Goal: Task Accomplishment & Management: Manage account settings

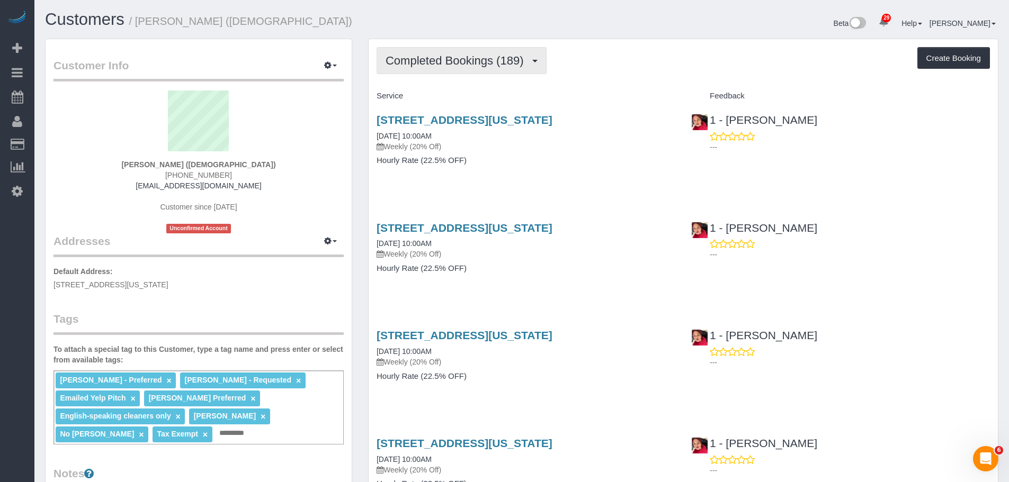
click at [456, 59] on span "Completed Bookings (189)" at bounding box center [456, 60] width 143 height 13
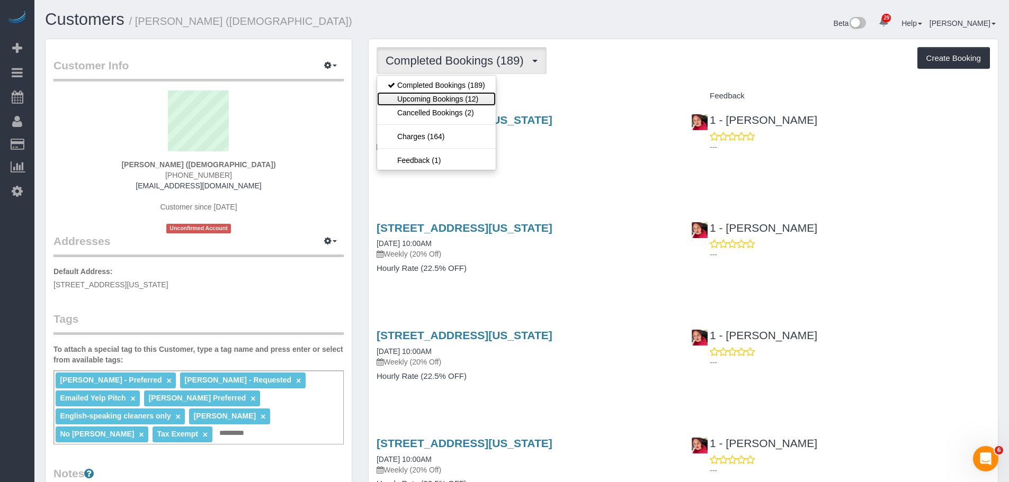
click at [456, 97] on link "Upcoming Bookings (12)" at bounding box center [436, 99] width 119 height 14
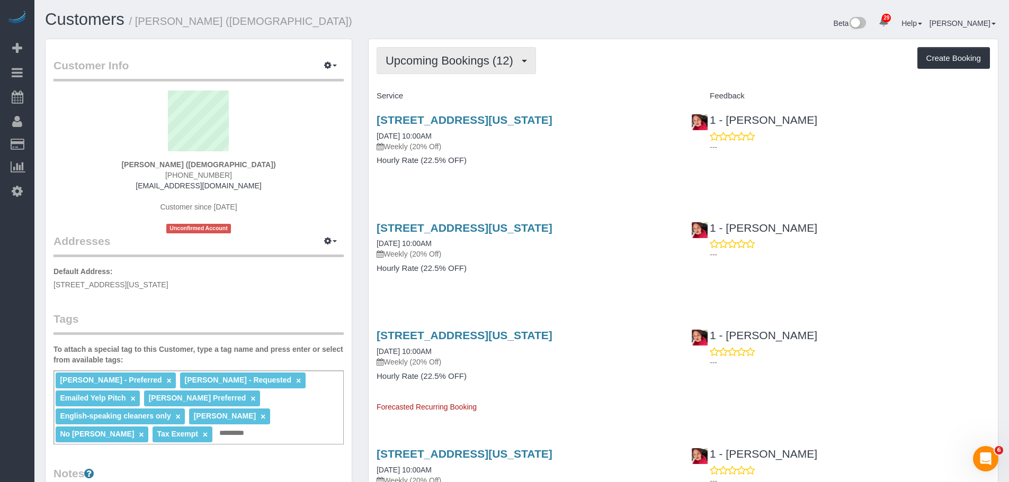
click at [471, 72] on button "Upcoming Bookings (12)" at bounding box center [455, 60] width 159 height 27
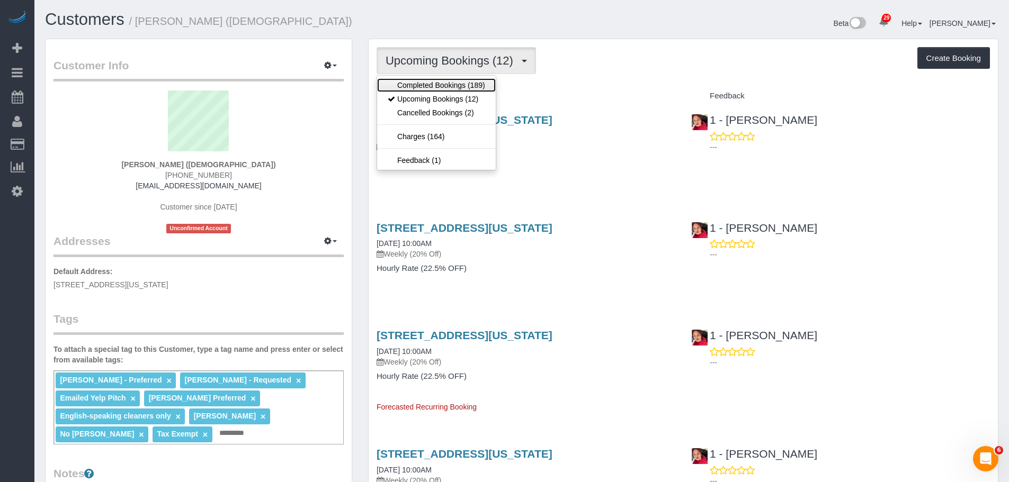
click at [462, 87] on link "Completed Bookings (189)" at bounding box center [436, 85] width 119 height 14
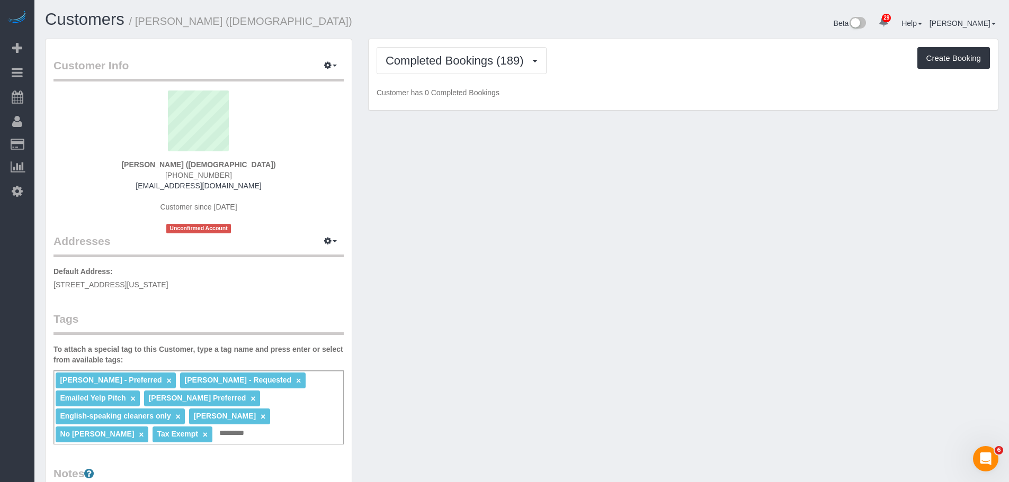
click at [580, 77] on div "Completed Bookings (189) Completed Bookings (189) Upcoming Bookings (12) Cancel…" at bounding box center [683, 74] width 629 height 71
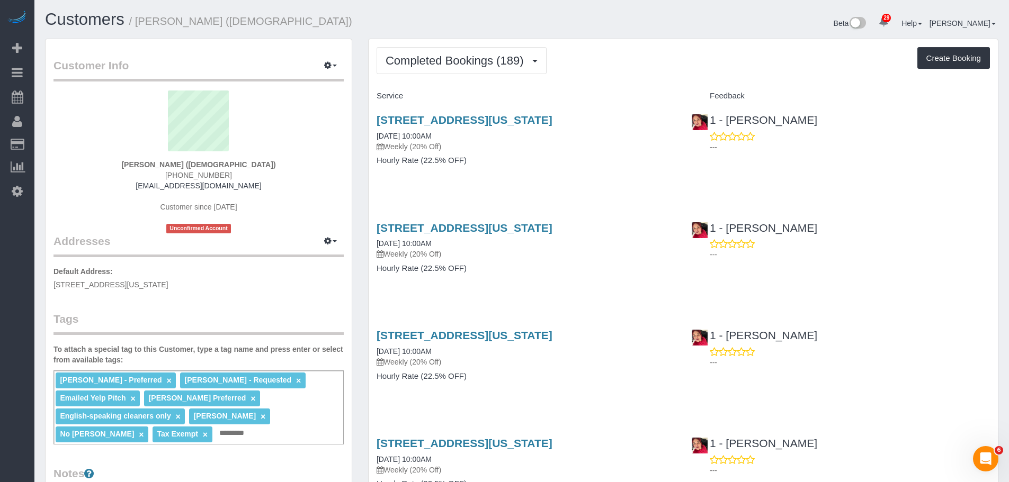
drag, startPoint x: 643, startPoint y: 73, endPoint x: 634, endPoint y: 77, distance: 9.7
click at [644, 73] on div "Completed Bookings (189) Completed Bookings (189) Upcoming Bookings (12) Cancel…" at bounding box center [682, 60] width 613 height 27
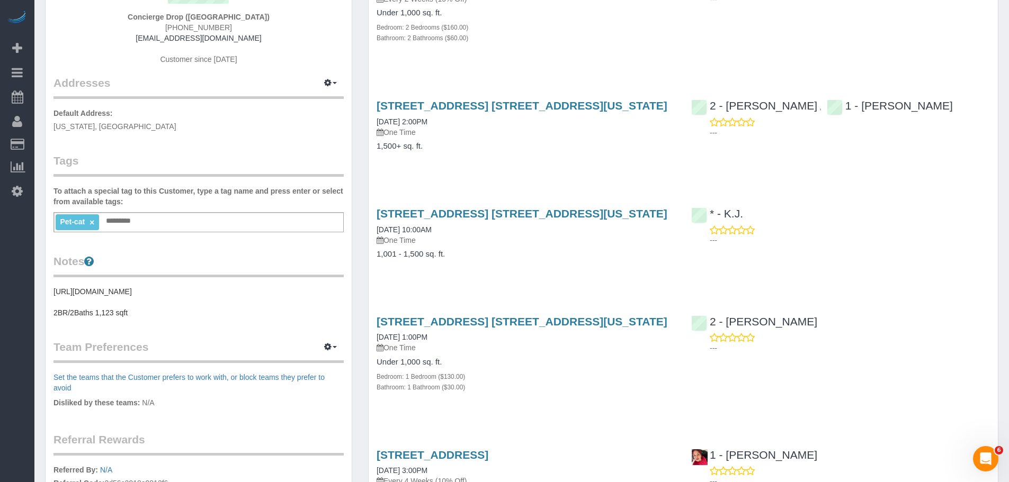
scroll to position [159, 0]
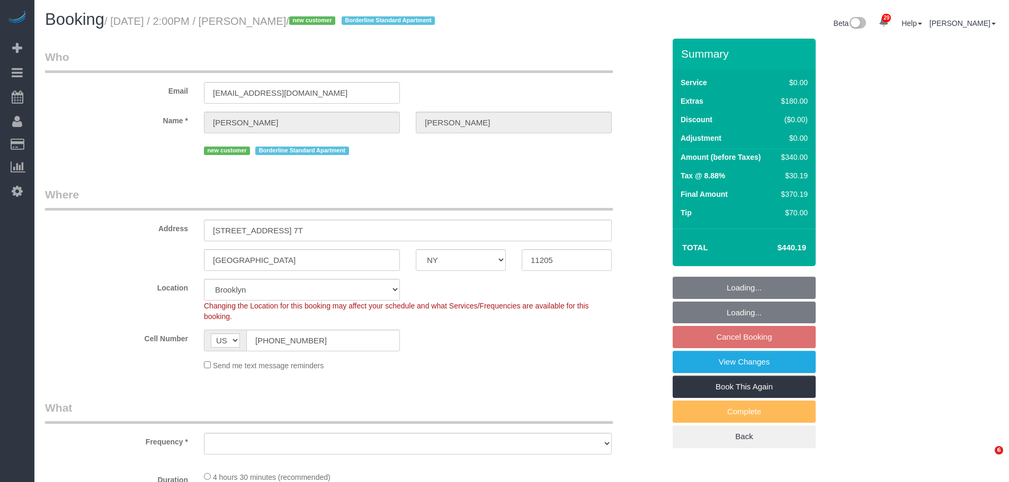
select select "NY"
select select "spot7"
select select "number:89"
select select "number:79"
select select "number:15"
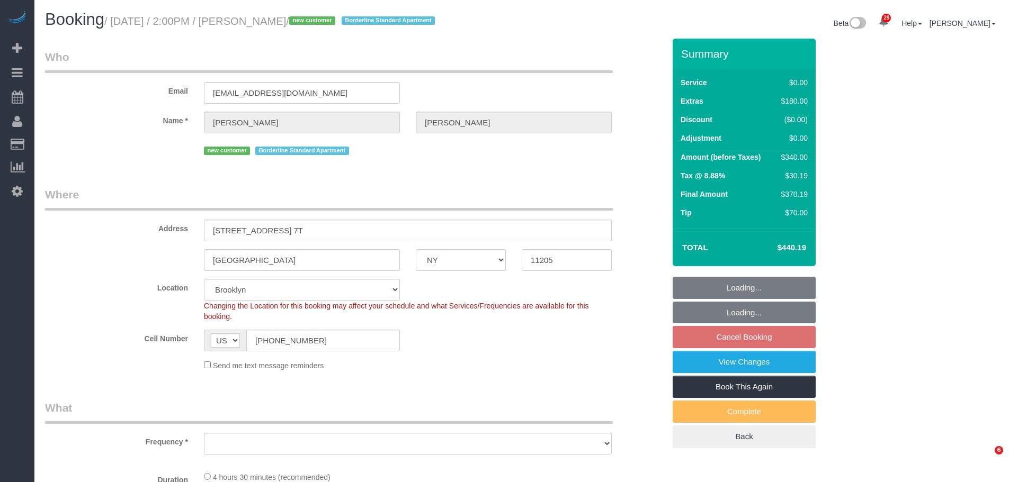
select select "number:6"
select select "1"
select select "object:1457"
select select "1"
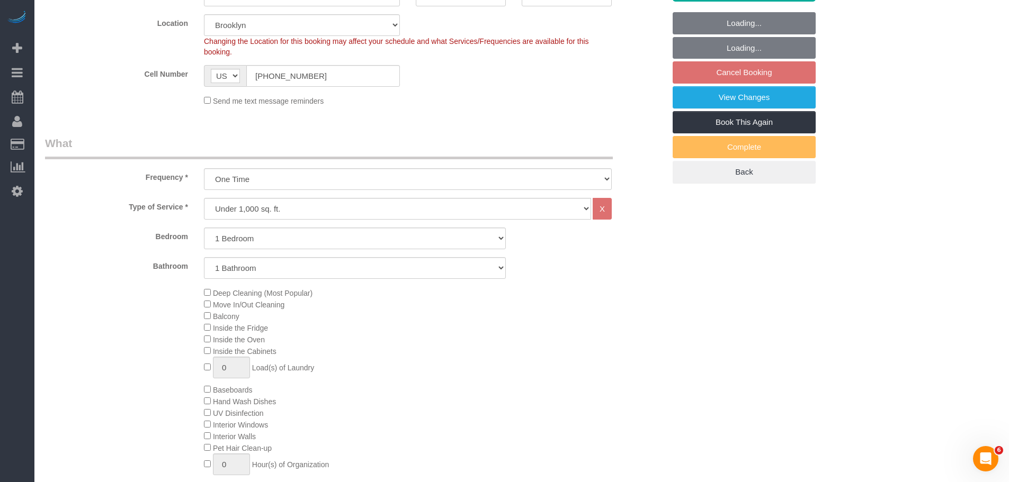
select select "object:1497"
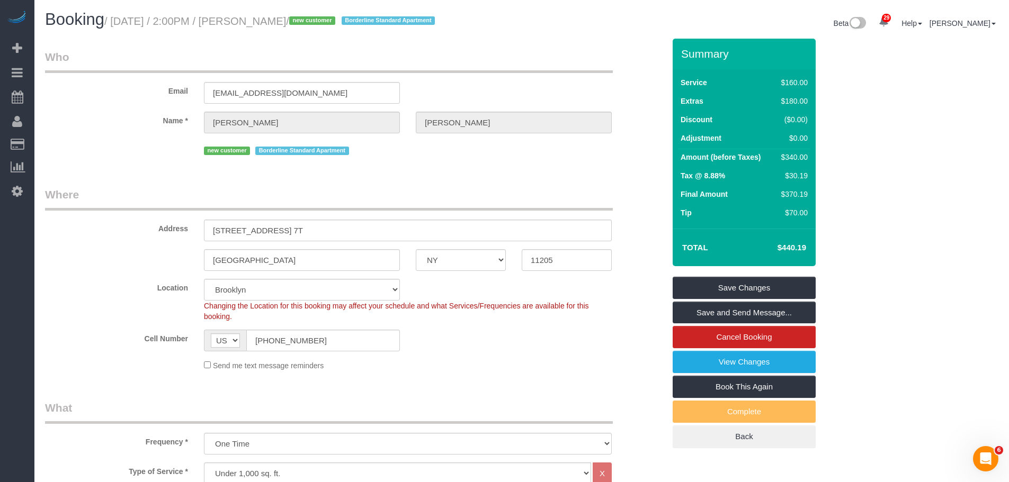
click at [546, 84] on div "Email [EMAIL_ADDRESS][DOMAIN_NAME]" at bounding box center [354, 76] width 635 height 55
click at [735, 371] on link "View Changes" at bounding box center [743, 362] width 143 height 22
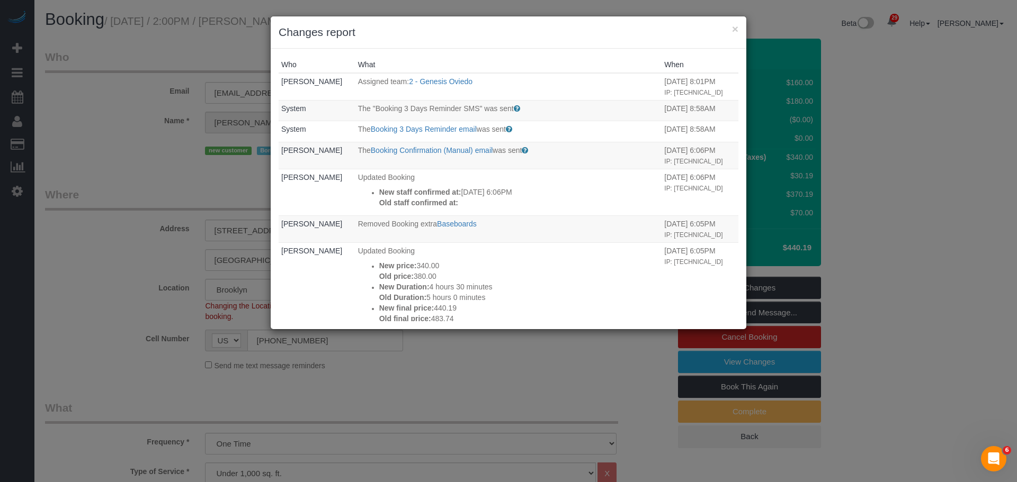
click at [738, 31] on div "× Changes report" at bounding box center [509, 32] width 476 height 32
click at [735, 31] on button "×" at bounding box center [735, 28] width 6 height 11
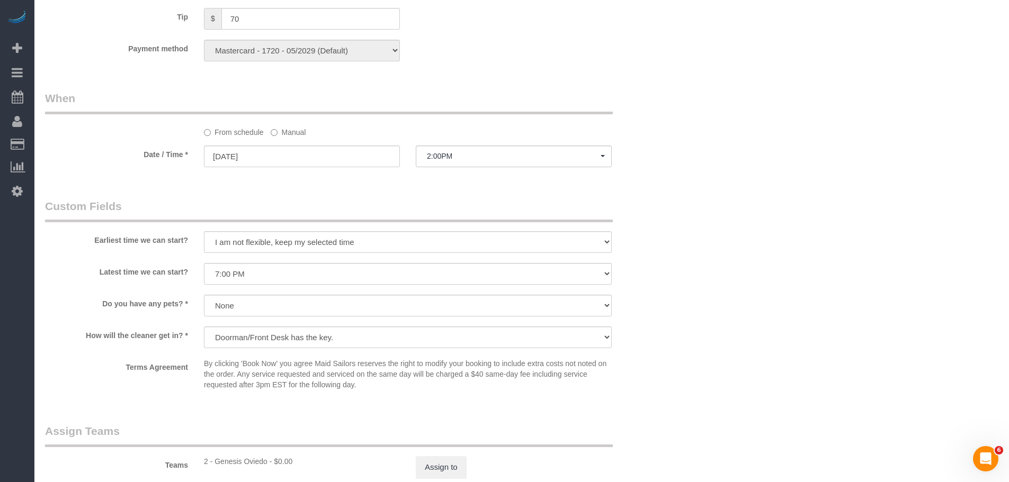
scroll to position [847, 0]
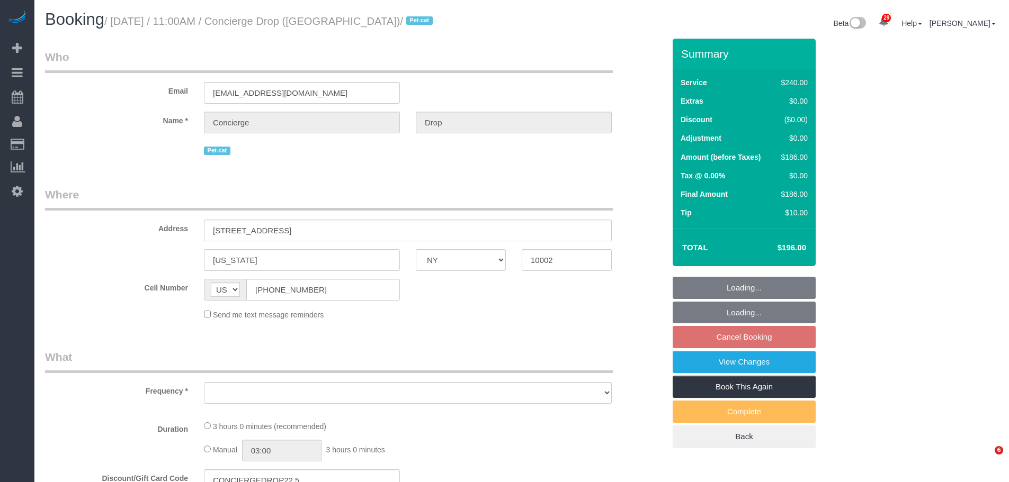
select select "NY"
select select "object:817"
select select "180"
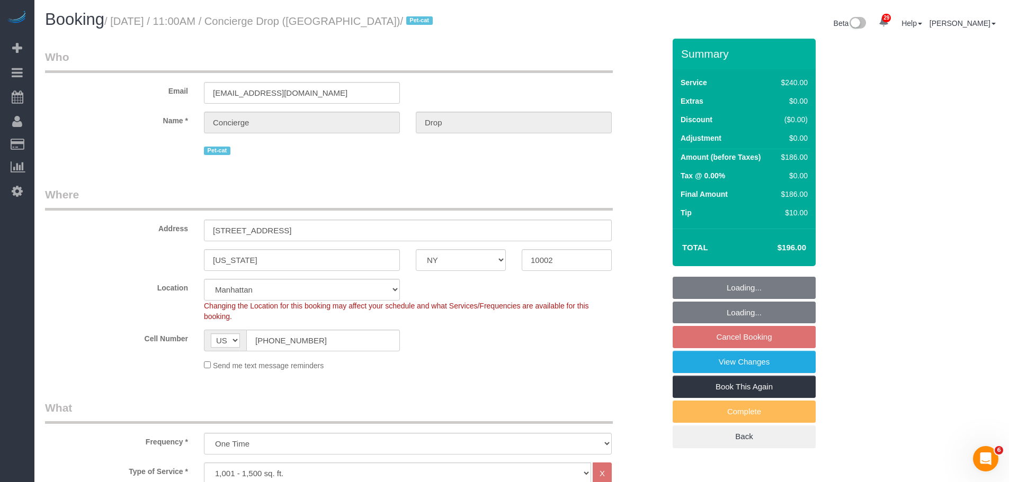
select select "spot4"
select select "number:89"
select select "number:90"
select select "number:14"
select select "number:5"
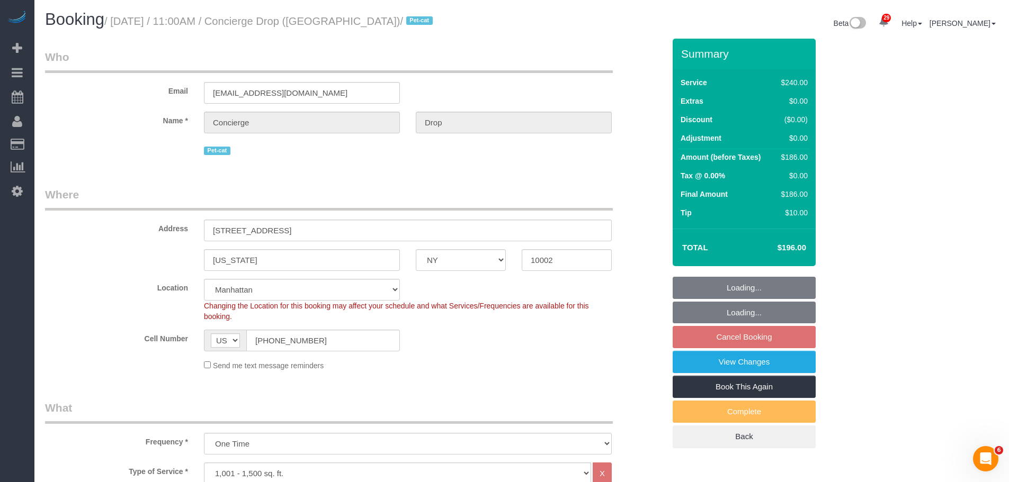
select select "string:stripe-pm_1RaQn24VGloSiKo7zeOF73Wj"
select select "object:1470"
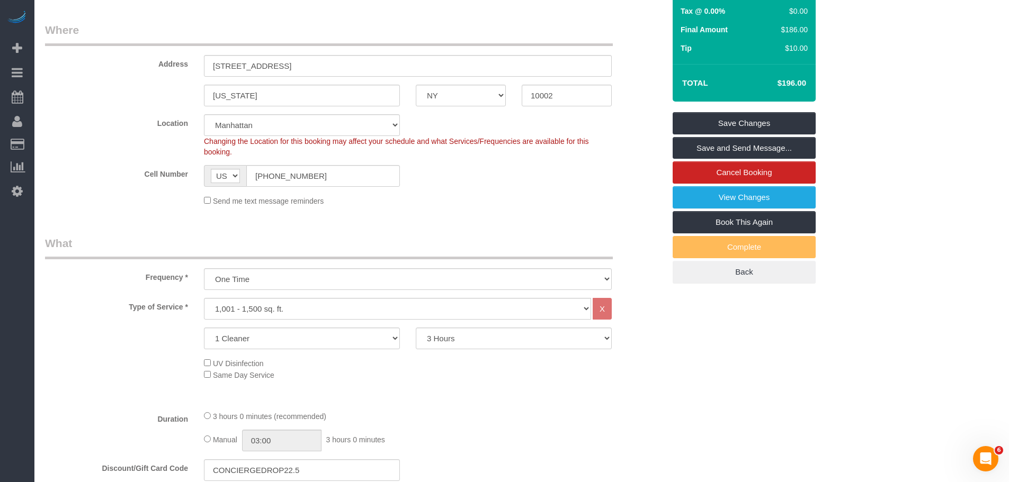
scroll to position [53, 0]
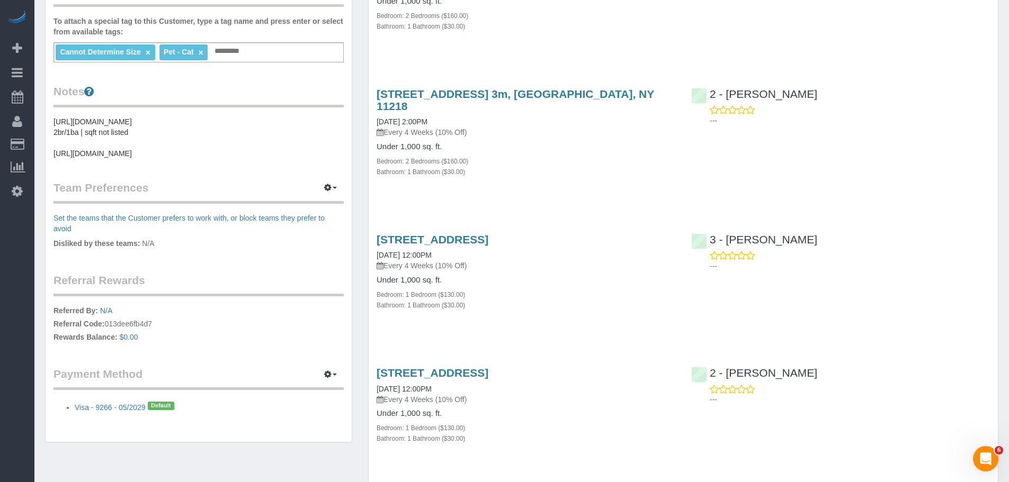
scroll to position [265, 0]
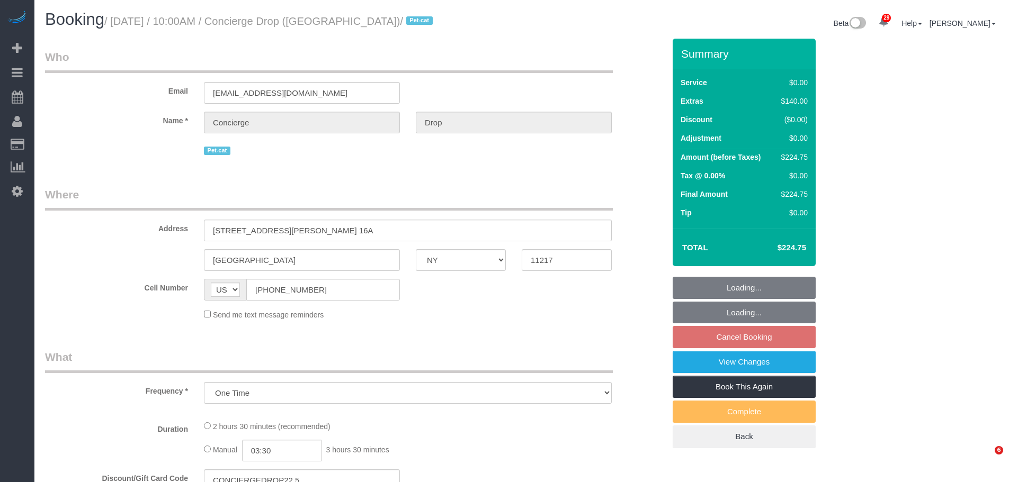
select select "NY"
select select "spot3"
select select "number:89"
select select "number:90"
select select "number:15"
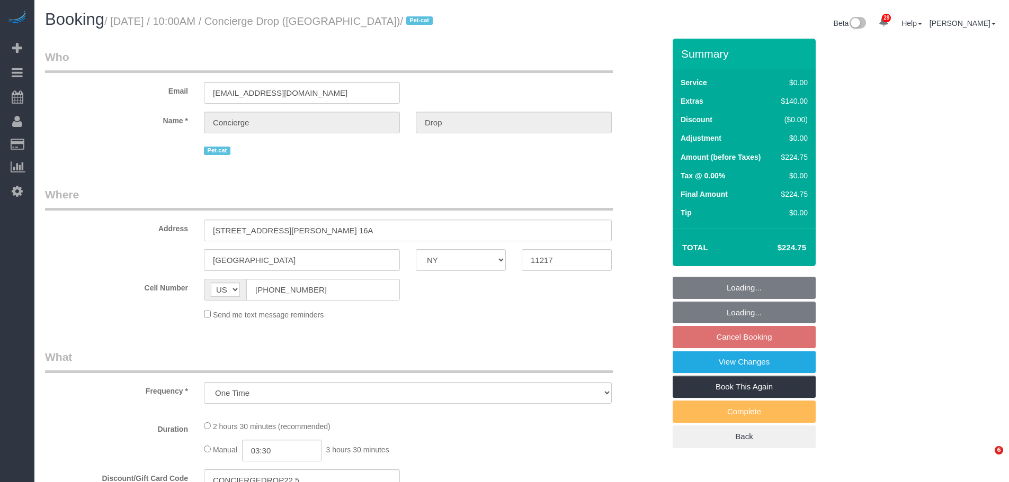
select select "number:5"
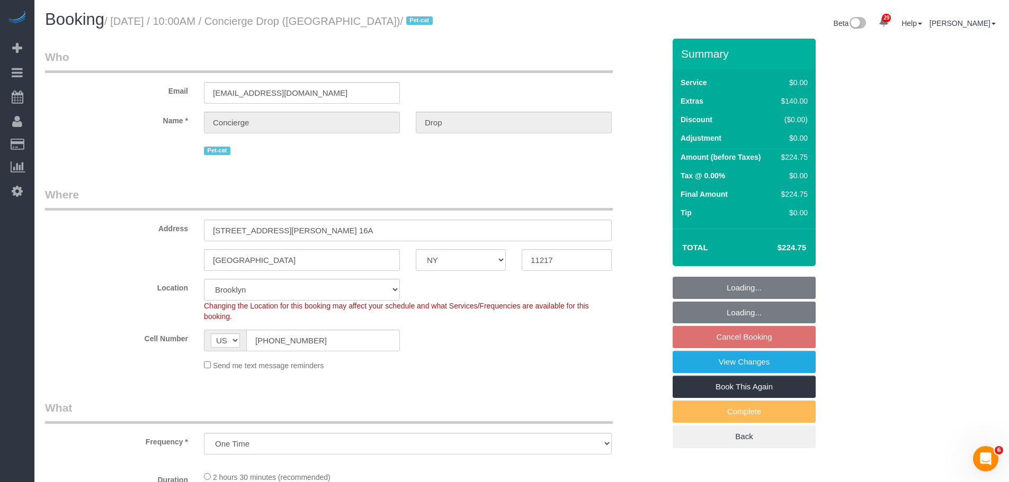
select select "object:1354"
select select "spot63"
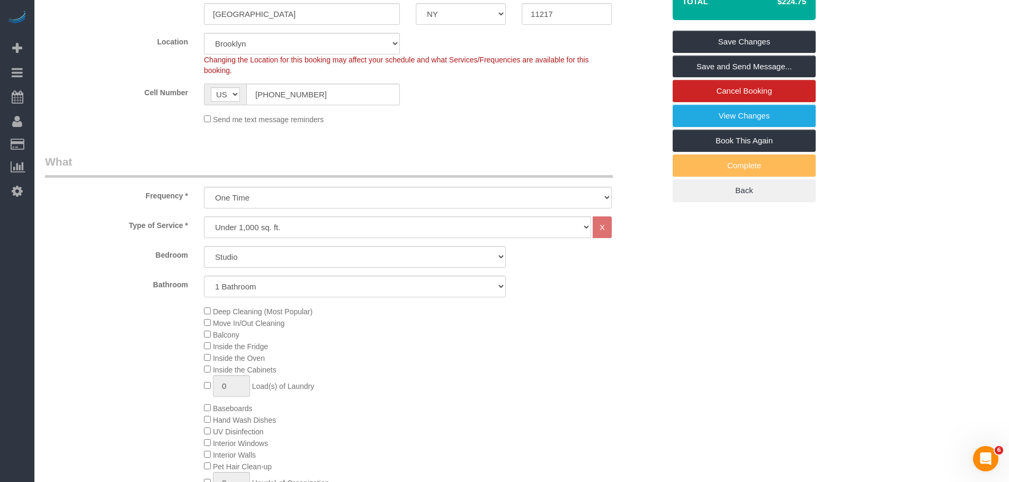
scroll to position [106, 0]
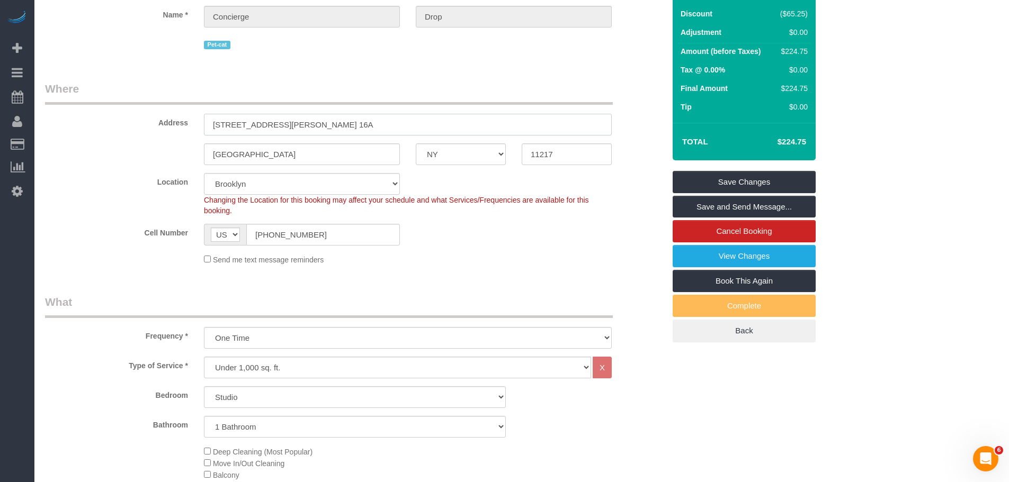
drag, startPoint x: 364, startPoint y: 122, endPoint x: 150, endPoint y: 134, distance: 214.3
click at [151, 133] on div "Address 333 Schermerhorn Street, Apt. 16A" at bounding box center [354, 108] width 635 height 55
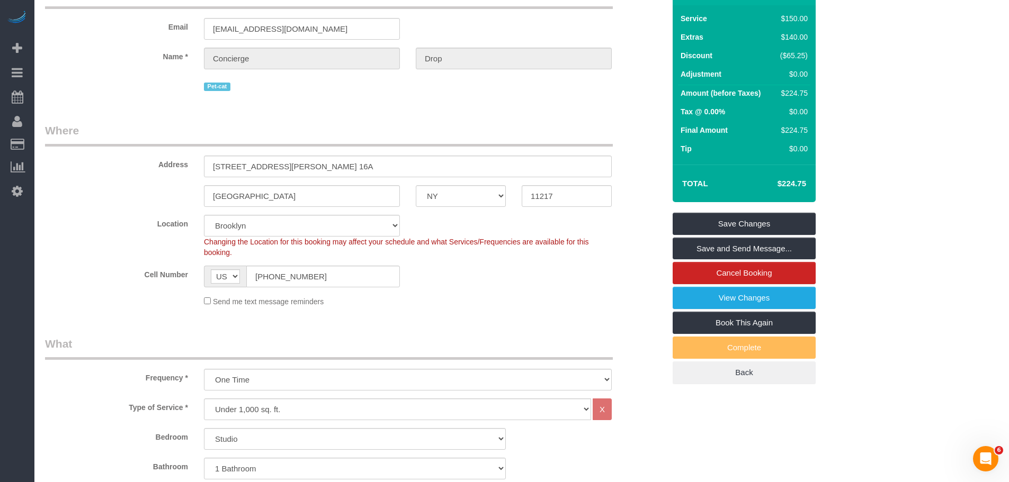
scroll to position [0, 0]
